Goal: Information Seeking & Learning: Understand process/instructions

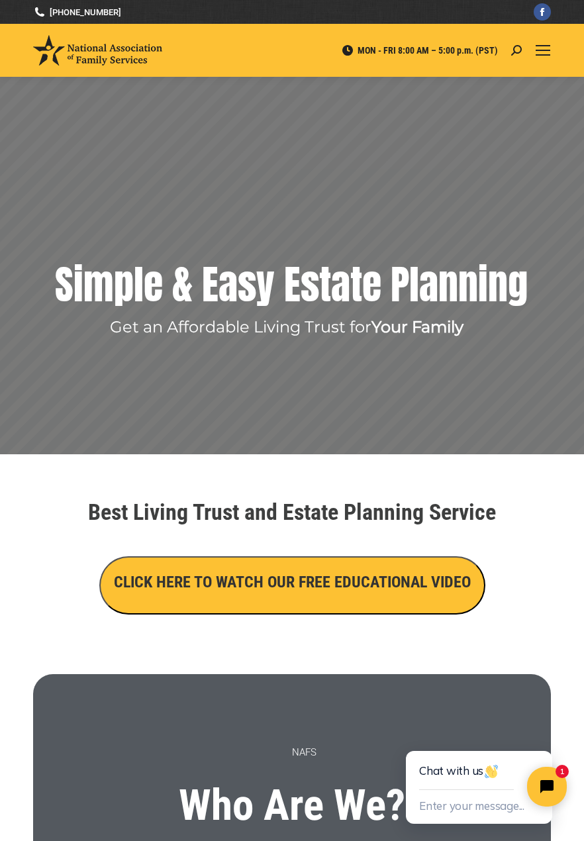
click at [551, 58] on link "Mobile menu icon" at bounding box center [543, 50] width 16 height 16
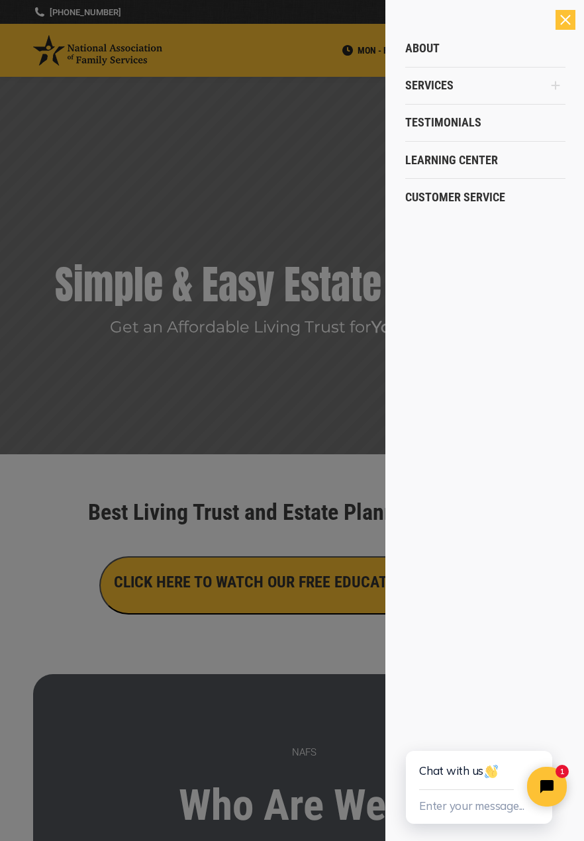
click at [475, 81] on link "Services" at bounding box center [475, 85] width 140 height 37
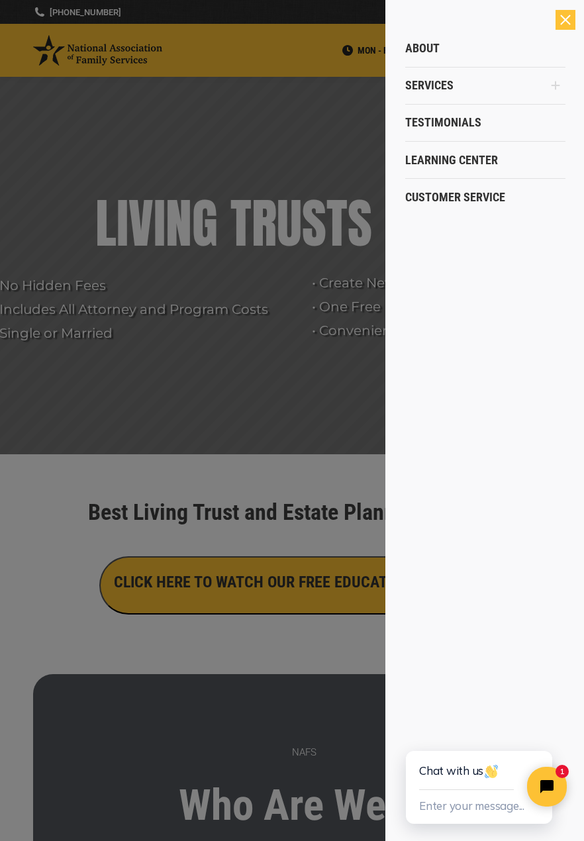
click at [562, 21] on div "Close" at bounding box center [566, 20] width 20 height 20
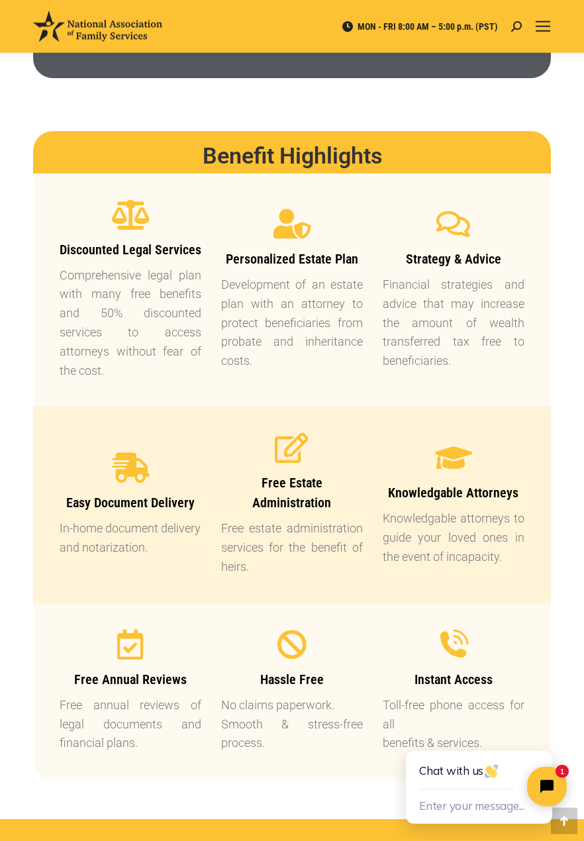
scroll to position [1282, 0]
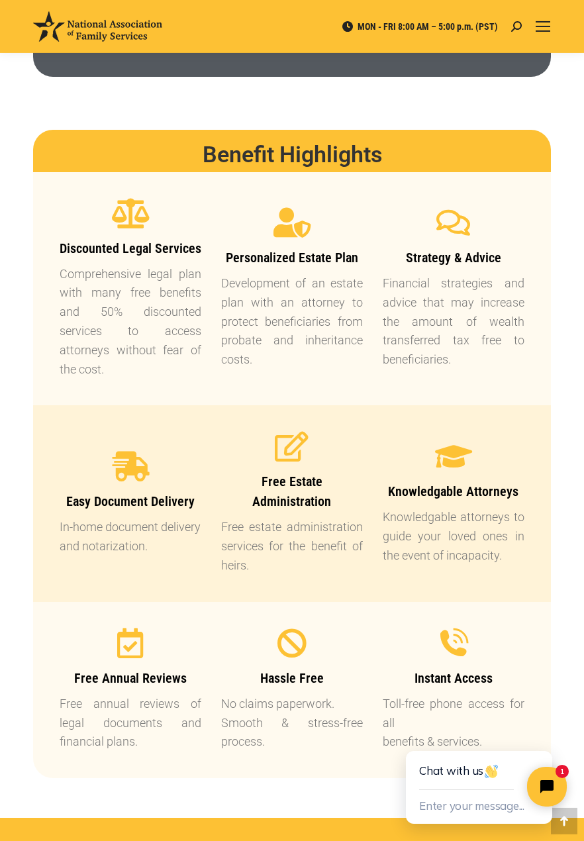
click at [584, 841] on iframe at bounding box center [480, 774] width 208 height 133
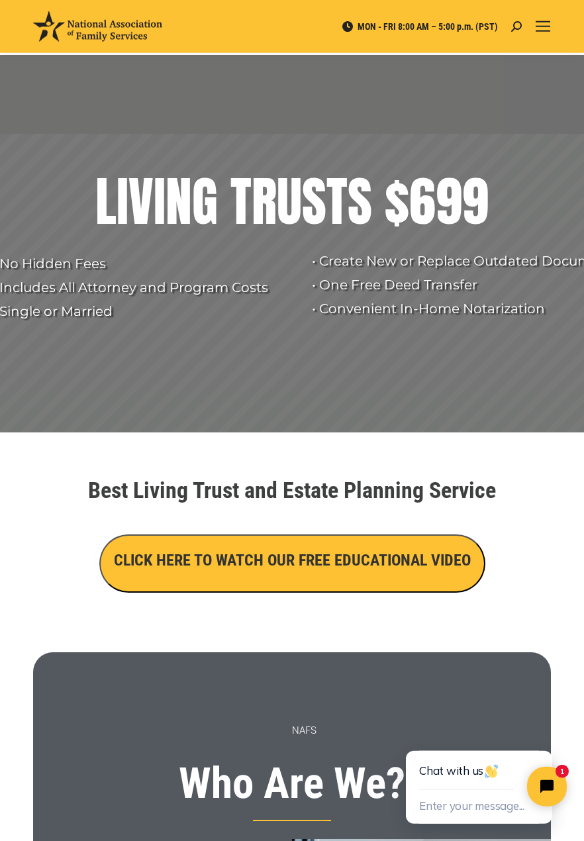
scroll to position [0, 0]
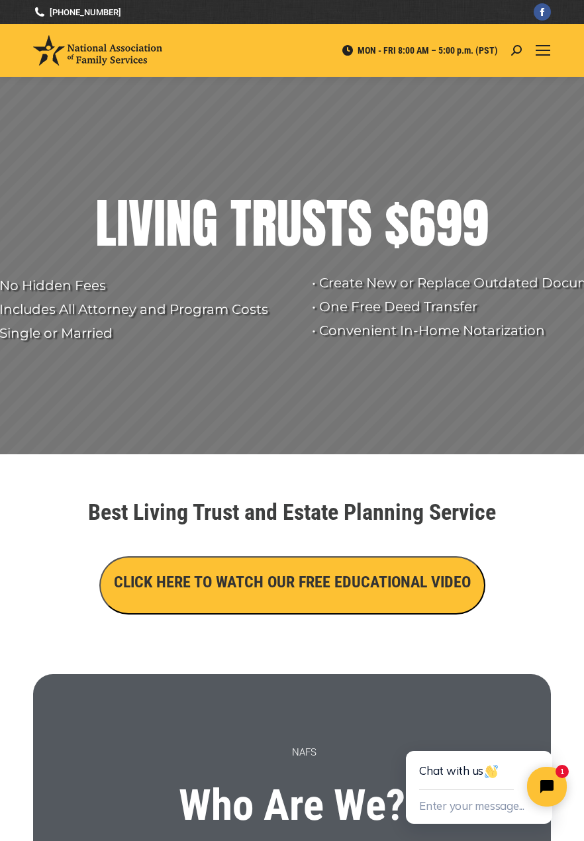
click at [551, 58] on link "Mobile menu icon" at bounding box center [543, 50] width 16 height 16
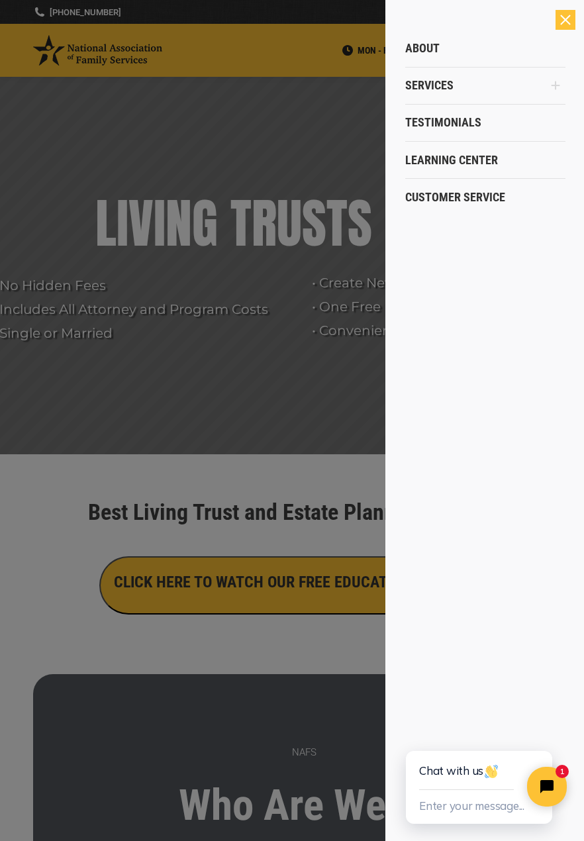
click at [511, 790] on div "Chat with us" at bounding box center [479, 770] width 120 height 39
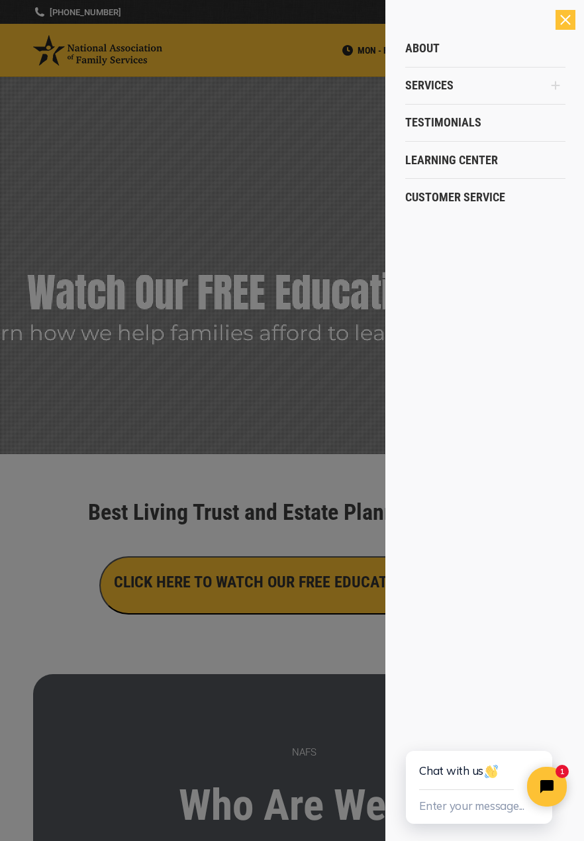
click at [495, 153] on span "Learning Center" at bounding box center [451, 160] width 93 height 15
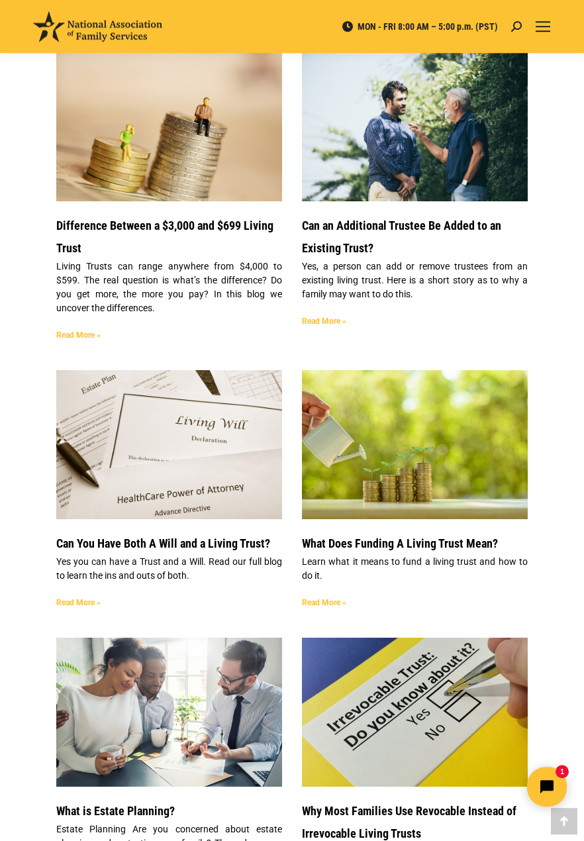
scroll to position [3481, 0]
click at [551, 28] on link "Mobile menu icon" at bounding box center [543, 27] width 16 height 16
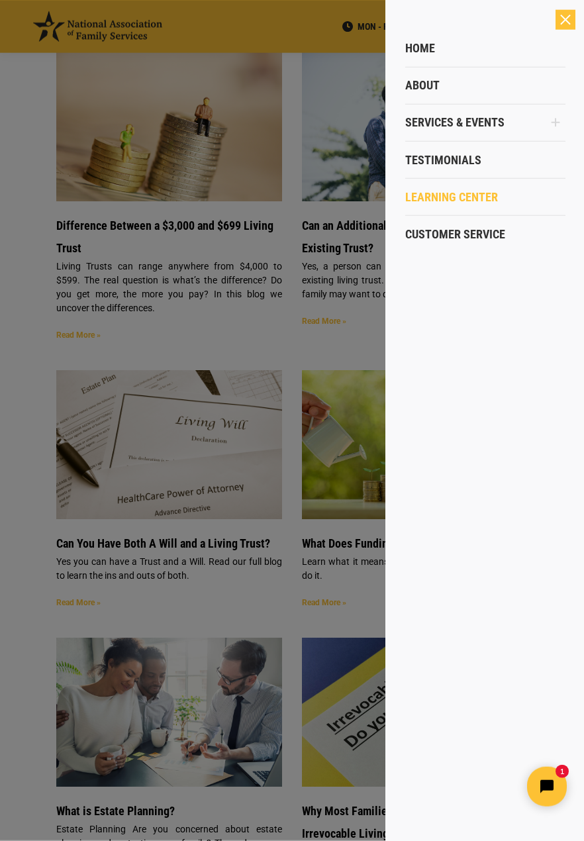
click at [504, 125] on span "Services & Events" at bounding box center [454, 122] width 99 height 15
click at [560, 127] on icon "Main Menu" at bounding box center [556, 123] width 9 height 9
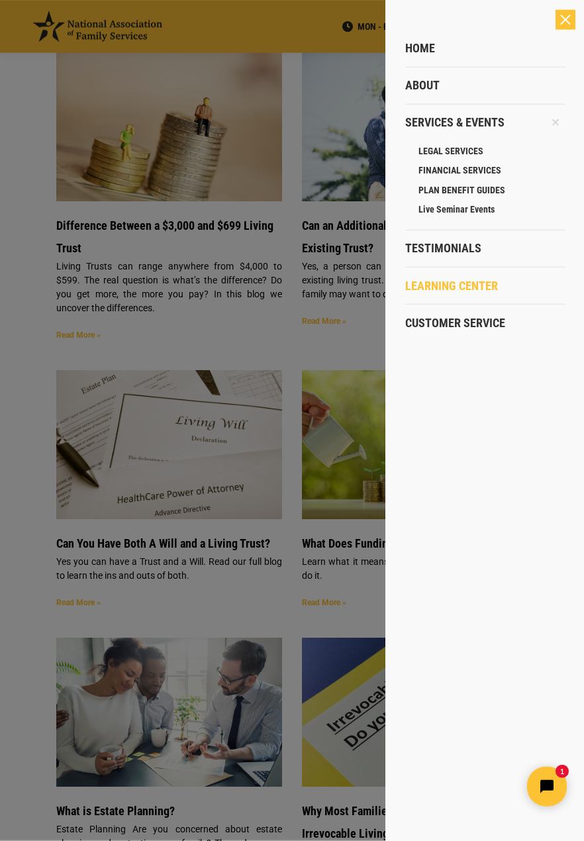
click at [482, 146] on span "LEGAL SERVICES" at bounding box center [451, 151] width 65 height 12
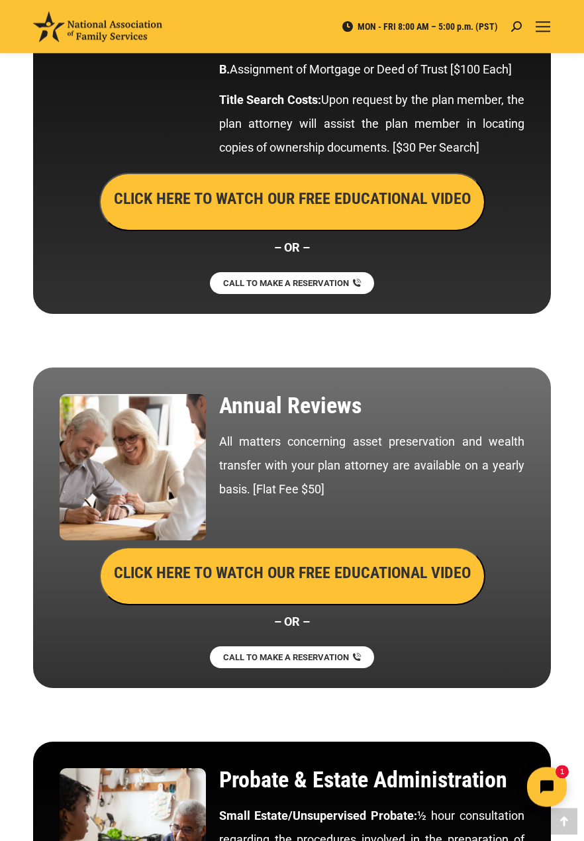
scroll to position [3213, 0]
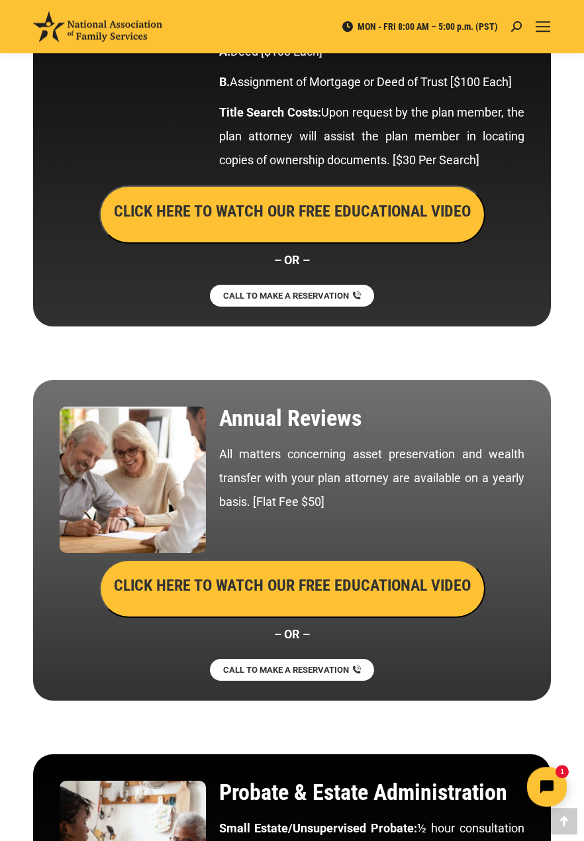
click at [136, 34] on img at bounding box center [97, 26] width 129 height 30
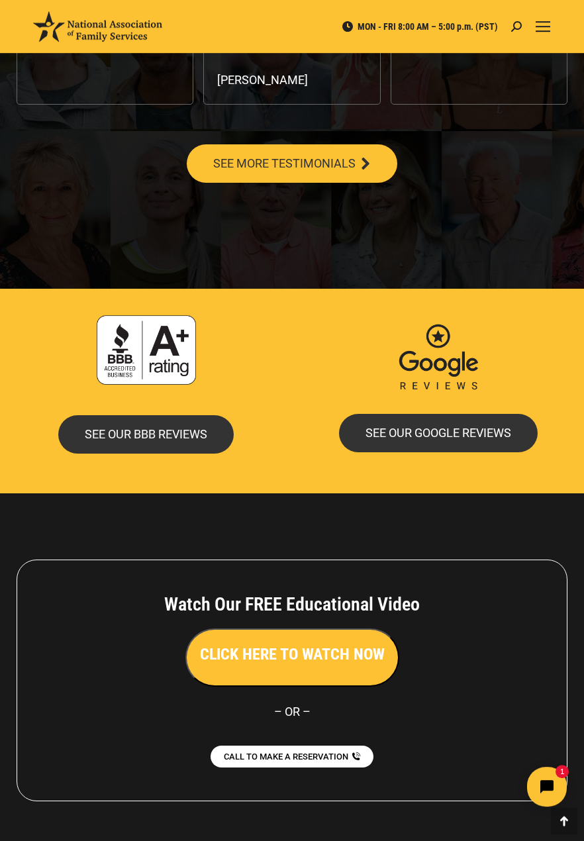
scroll to position [2839, 0]
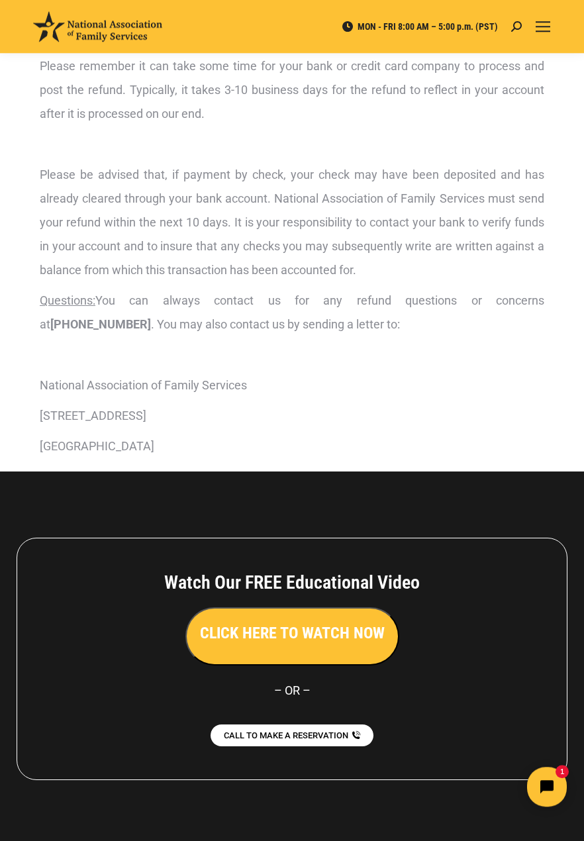
scroll to position [250, 0]
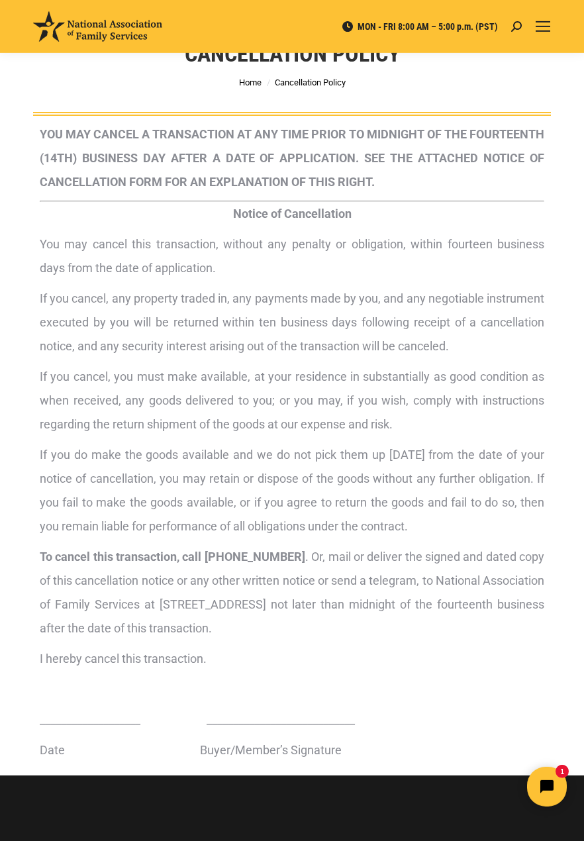
click at [578, 818] on iframe at bounding box center [464, 787] width 228 height 62
